Goal: Information Seeking & Learning: Learn about a topic

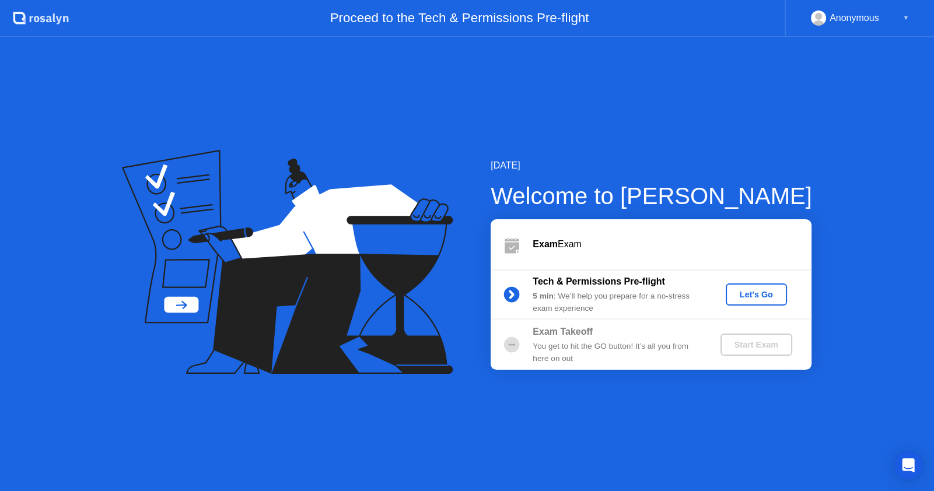
click at [747, 300] on button "Let's Go" at bounding box center [756, 295] width 61 height 22
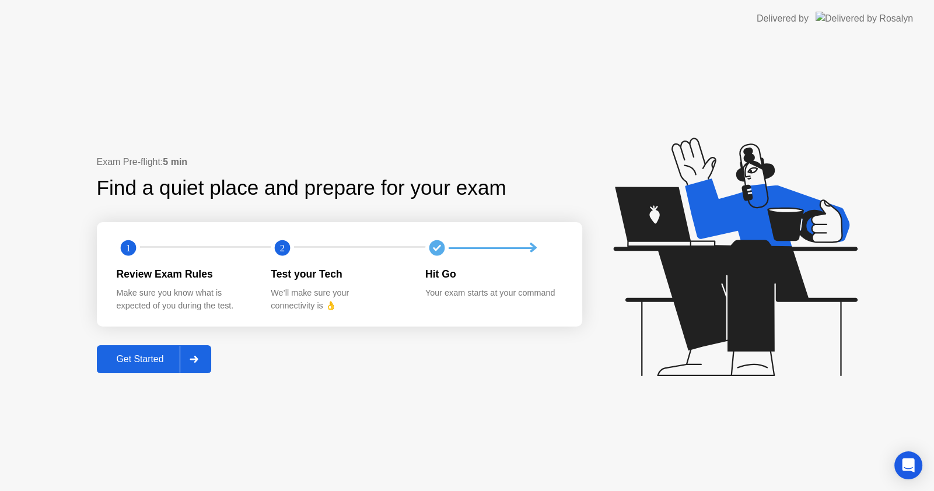
click at [143, 360] on div "Get Started" at bounding box center [140, 359] width 80 height 11
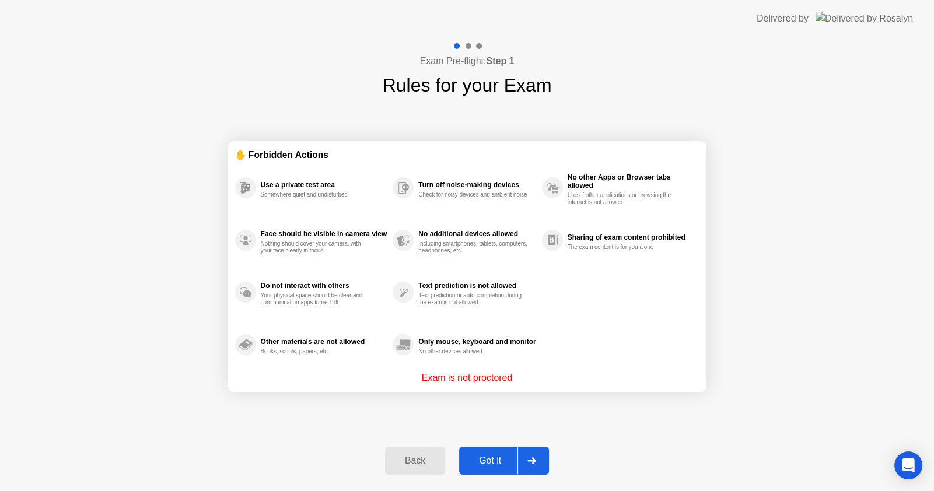
click at [491, 460] on div "Got it" at bounding box center [490, 461] width 55 height 11
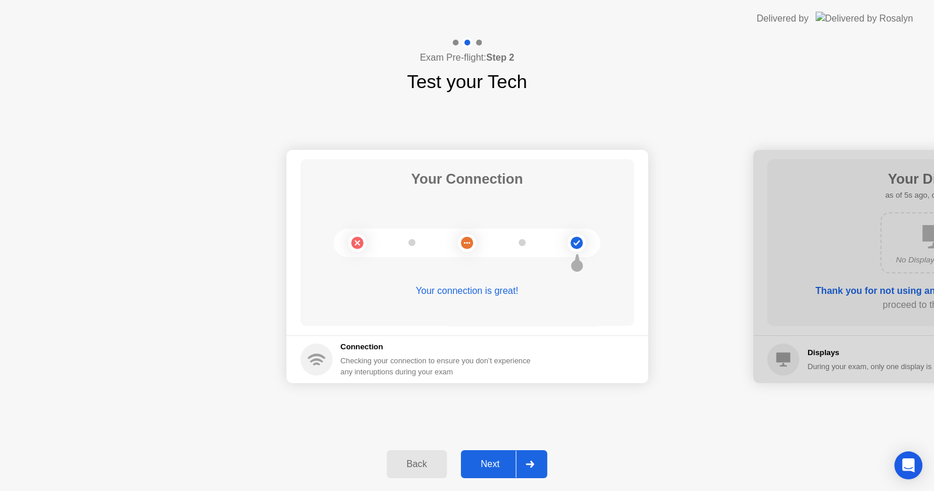
click at [499, 467] on div "Next" at bounding box center [490, 464] width 52 height 11
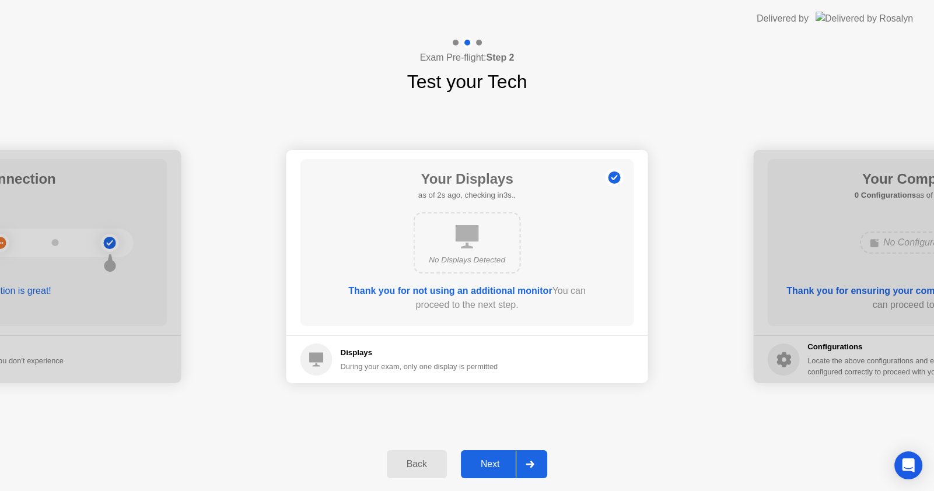
click at [497, 464] on div "Next" at bounding box center [490, 464] width 52 height 11
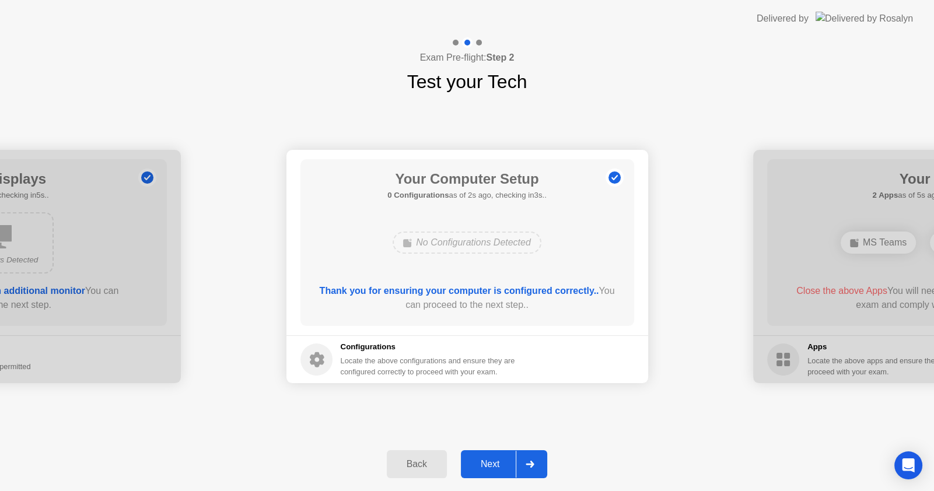
click at [491, 463] on div "Next" at bounding box center [490, 464] width 52 height 11
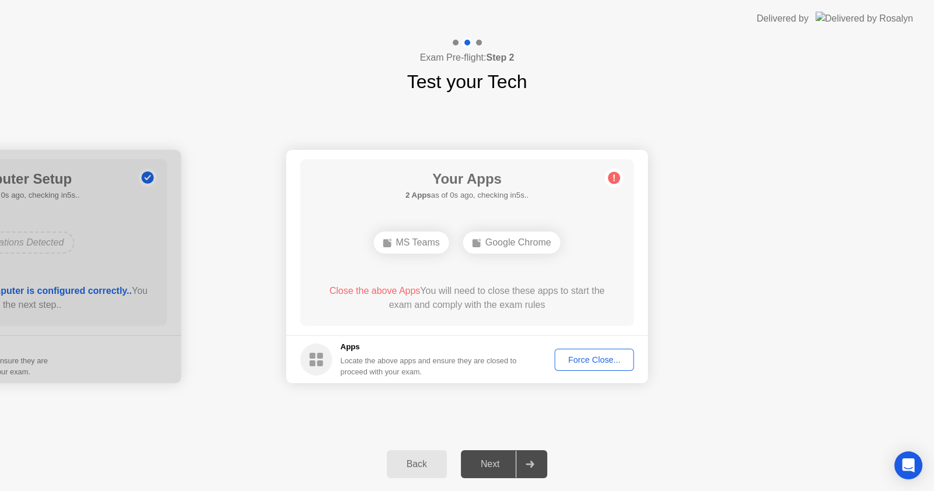
click at [590, 356] on div "Force Close..." at bounding box center [594, 359] width 71 height 9
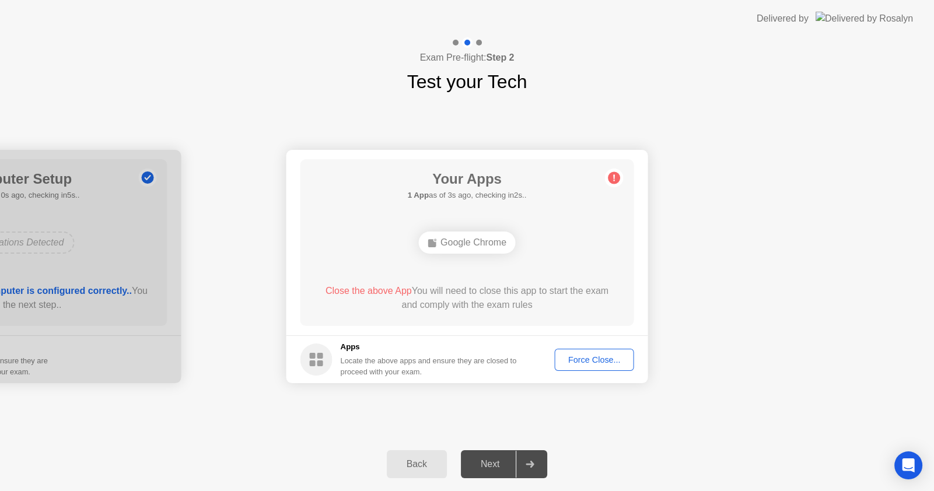
click at [583, 363] on div "Force Close..." at bounding box center [594, 359] width 71 height 9
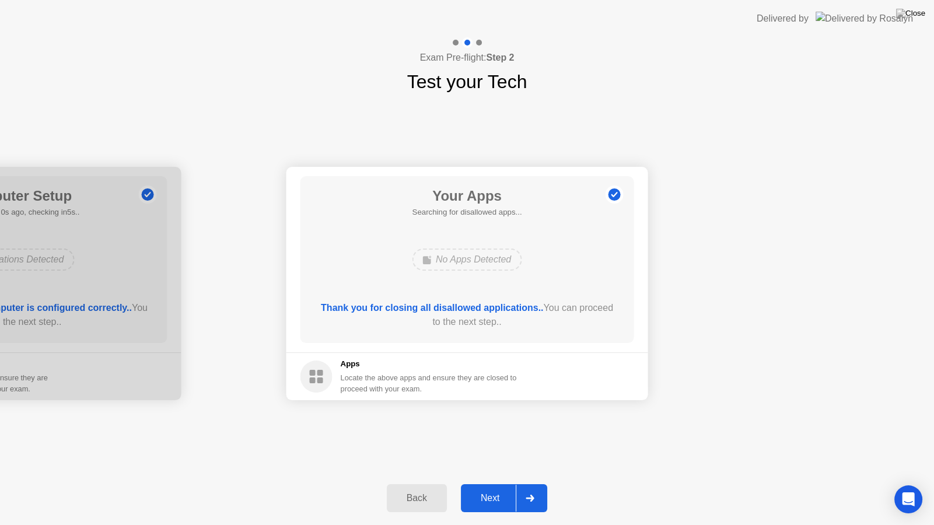
click at [489, 491] on div "Next" at bounding box center [490, 498] width 52 height 11
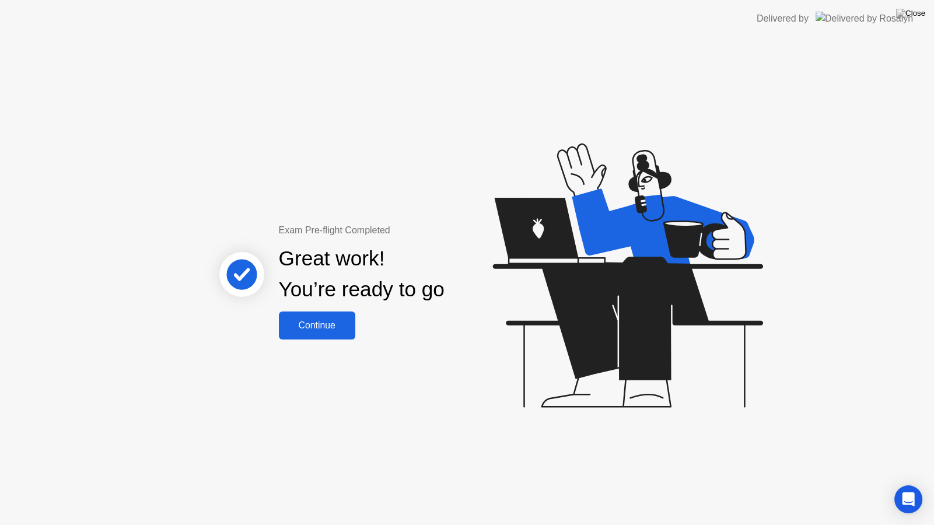
click at [329, 323] on div "Continue" at bounding box center [316, 325] width 69 height 11
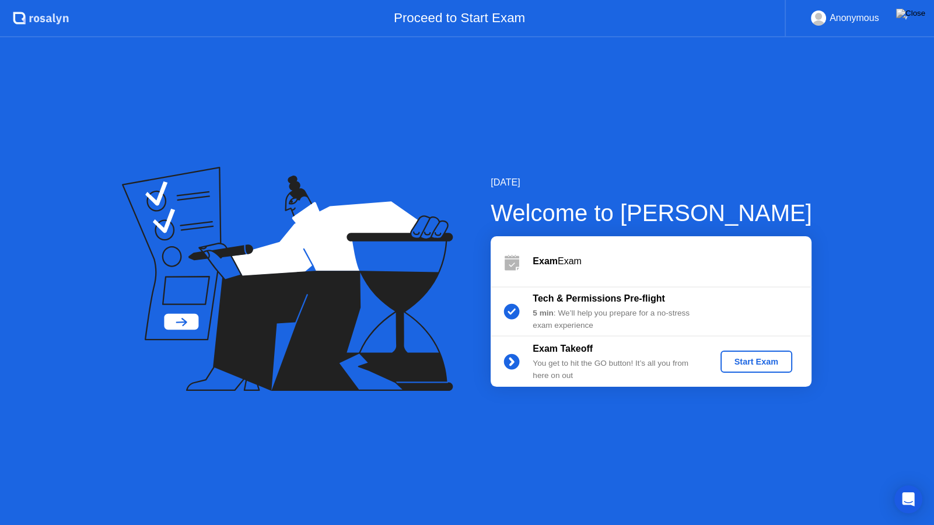
click at [746, 362] on div "Start Exam" at bounding box center [756, 361] width 62 height 9
